Goal: Navigation & Orientation: Find specific page/section

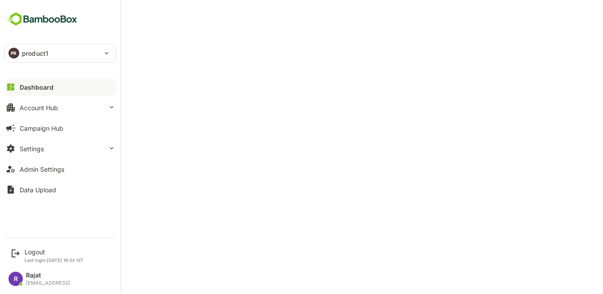
click at [30, 17] on img at bounding box center [41, 19] width 75 height 17
click at [30, 90] on div "Dashboard" at bounding box center [37, 88] width 34 height 8
